Goal: Information Seeking & Learning: Learn about a topic

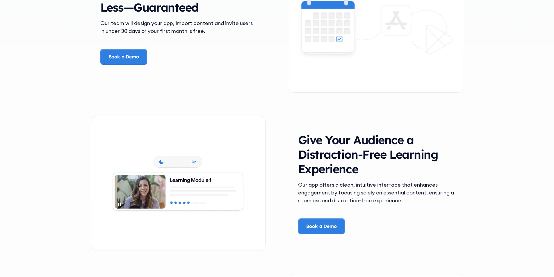
scroll to position [930, 0]
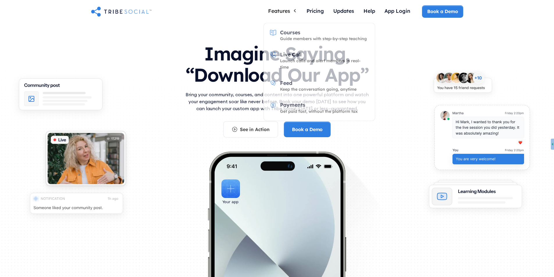
click at [285, 8] on div "Features" at bounding box center [279, 11] width 22 height 6
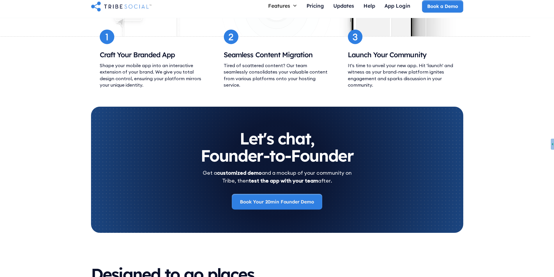
scroll to position [2402, 0]
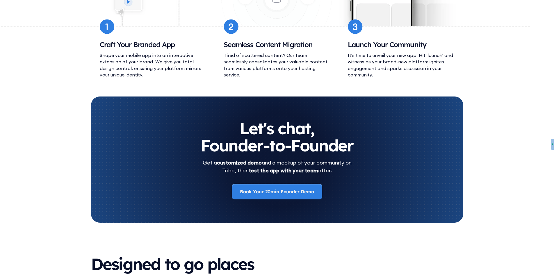
drag, startPoint x: 258, startPoint y: 262, endPoint x: 277, endPoint y: 263, distance: 18.9
copy div "Tribe Social"
